Goal: Check status: Check status

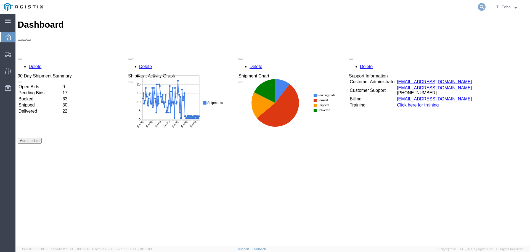
click at [484, 7] on icon at bounding box center [482, 7] width 8 height 8
click at [404, 5] on input "search" at bounding box center [394, 6] width 168 height 13
type input "56564004"
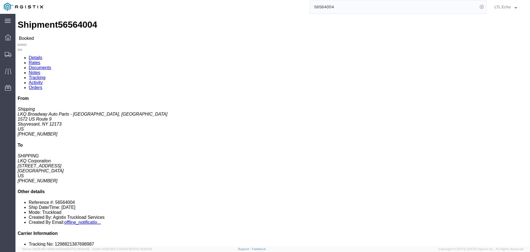
click link "Tracking"
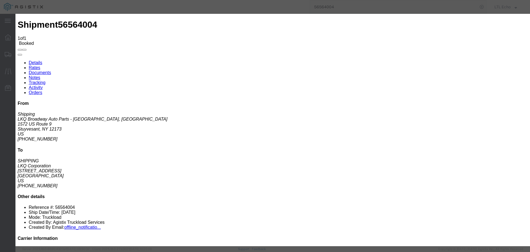
type input "[DATE]"
type input "9:00 AM"
select select "PICKEDUP"
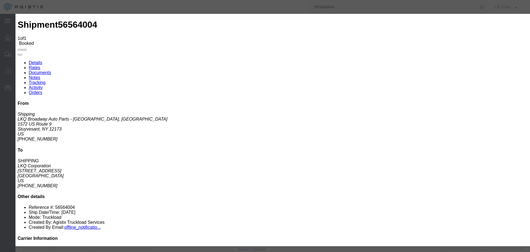
type input "[DATE]"
